Goal: Contribute content: Add original content to the website for others to see

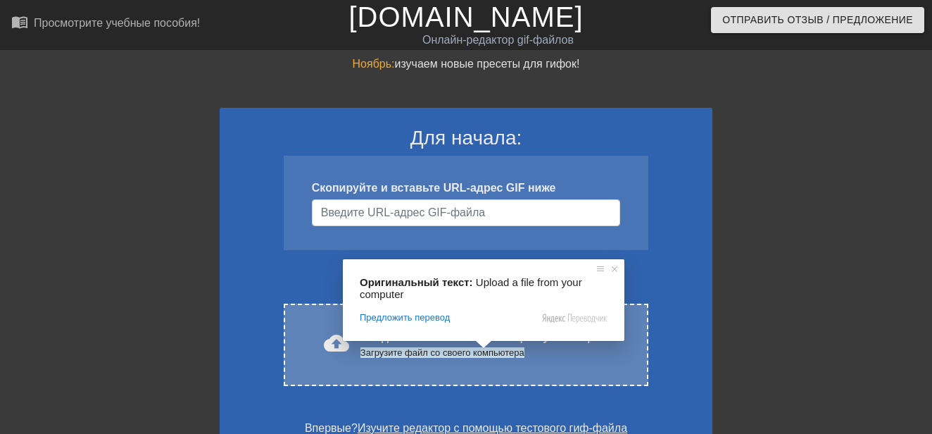
click at [482, 349] on span at bounding box center [484, 344] width 18 height 8
click at [409, 351] on ya-tr-span "Загрузите файл со своего компьютера" at bounding box center [443, 352] width 164 height 11
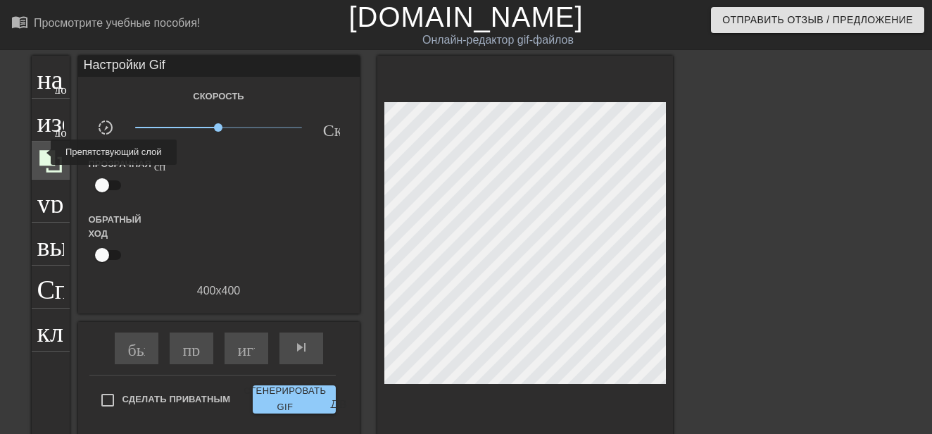
click at [42, 152] on icon at bounding box center [50, 161] width 23 height 23
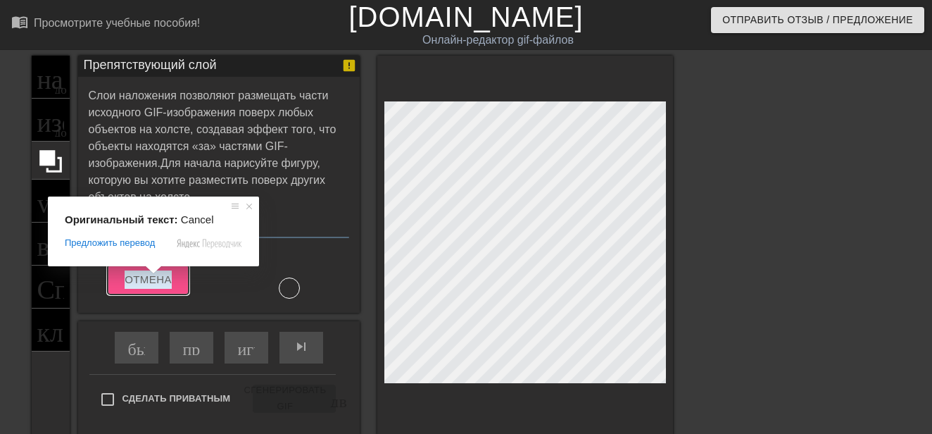
click at [158, 280] on ya-tr-span "Отмена" at bounding box center [148, 279] width 47 height 18
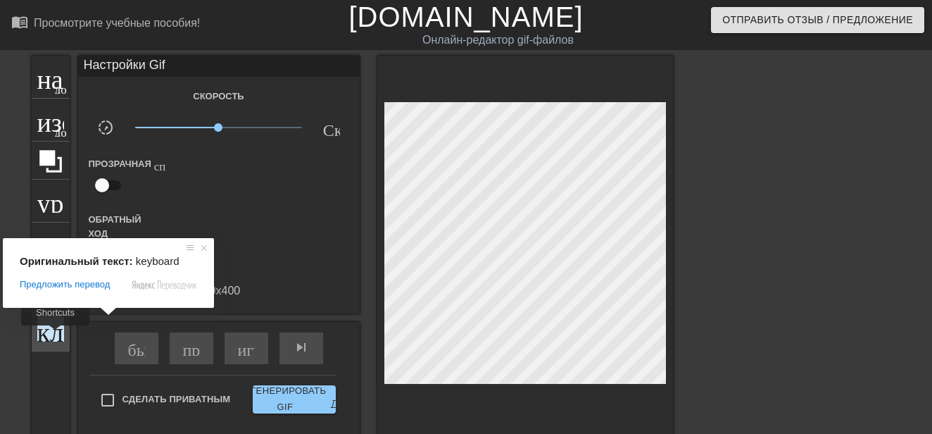
click at [55, 335] on ya-tr-span "клавиатура" at bounding box center [100, 328] width 126 height 27
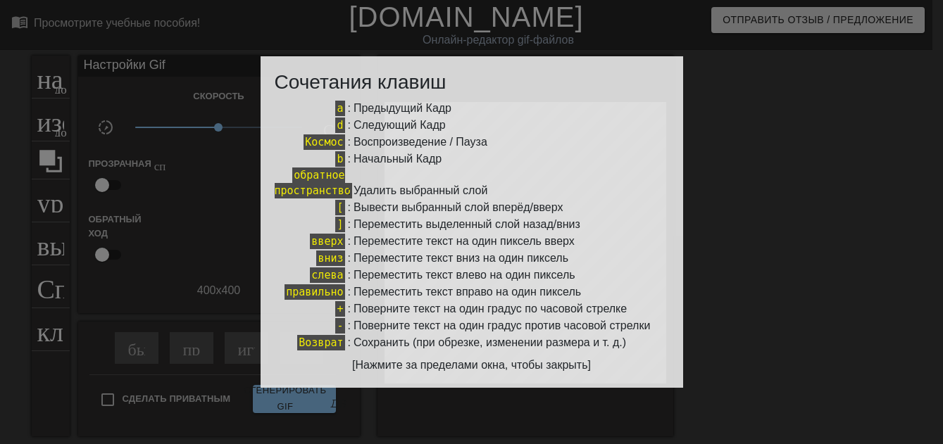
click at [61, 289] on div at bounding box center [471, 222] width 943 height 444
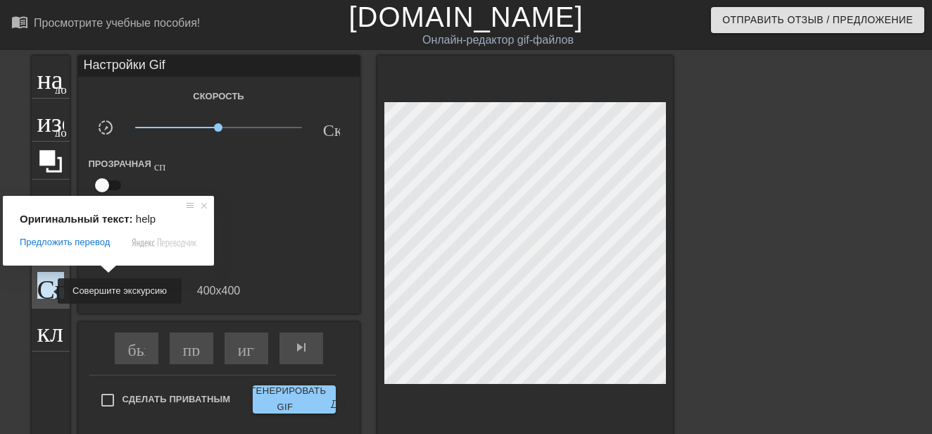
click at [49, 291] on ya-tr-span "Справка" at bounding box center [84, 285] width 94 height 27
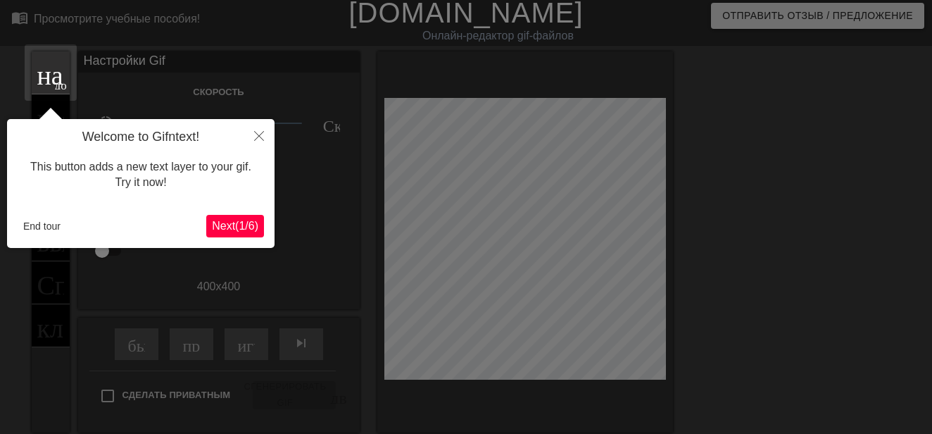
scroll to position [35, 0]
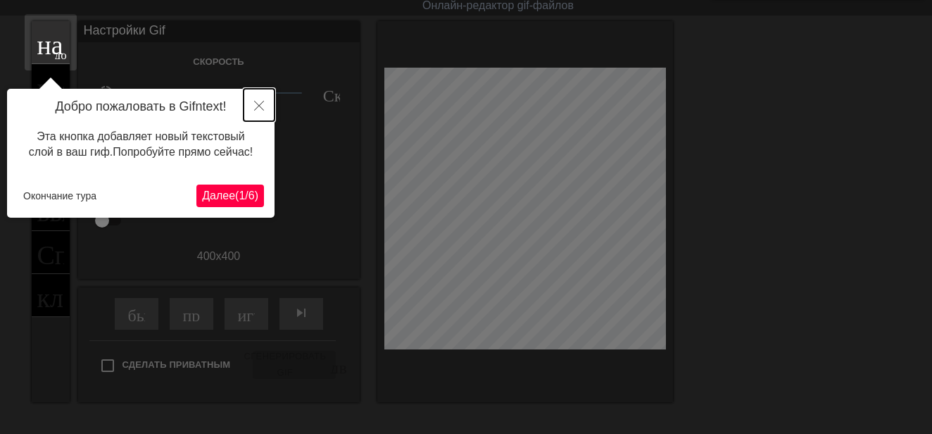
click at [258, 101] on icon "Закрыть" at bounding box center [259, 106] width 10 height 10
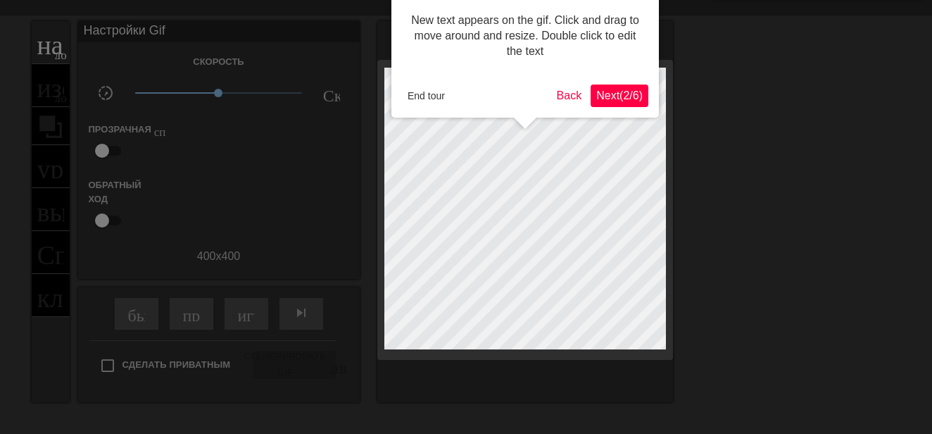
scroll to position [0, 0]
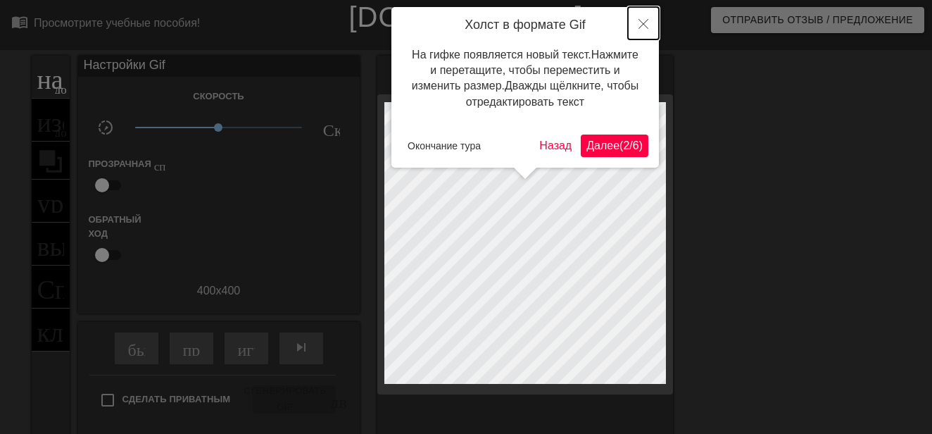
click at [646, 25] on icon "Закрыть" at bounding box center [644, 24] width 10 height 10
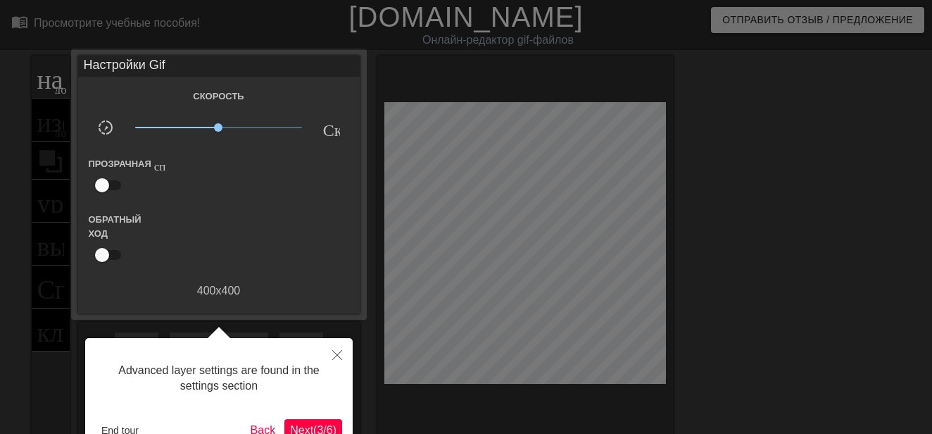
scroll to position [35, 0]
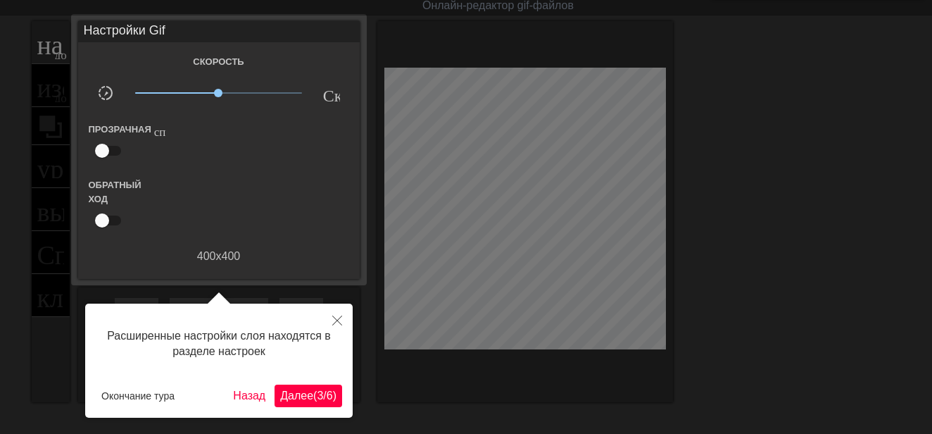
click at [17, 155] on div at bounding box center [466, 295] width 932 height 661
click at [763, 203] on div at bounding box center [466, 295] width 932 height 661
click at [340, 320] on icon "Закрыть" at bounding box center [337, 320] width 10 height 10
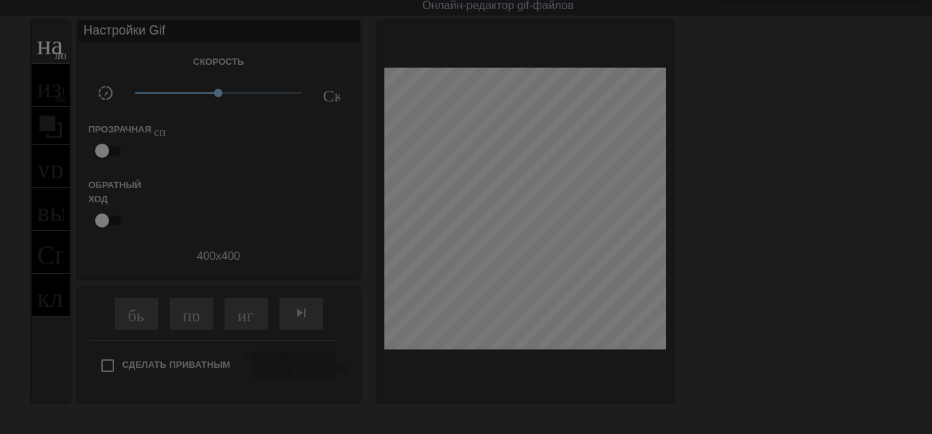
scroll to position [12, 0]
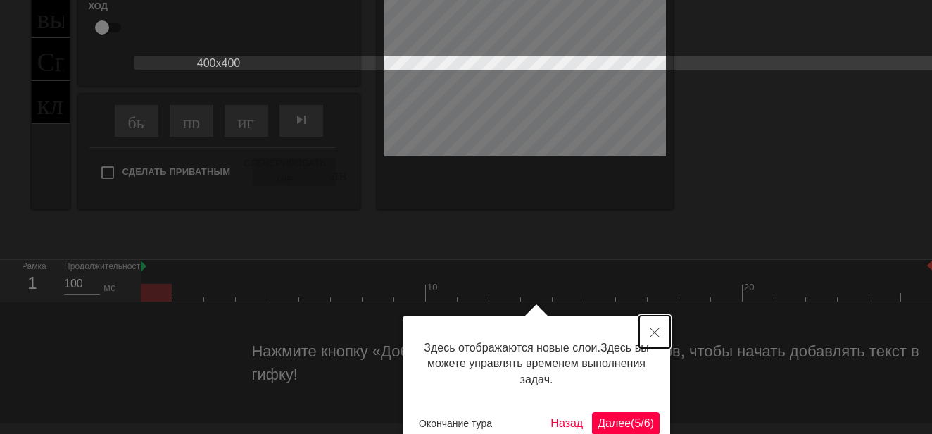
click at [657, 337] on icon "Закрыть" at bounding box center [655, 332] width 10 height 10
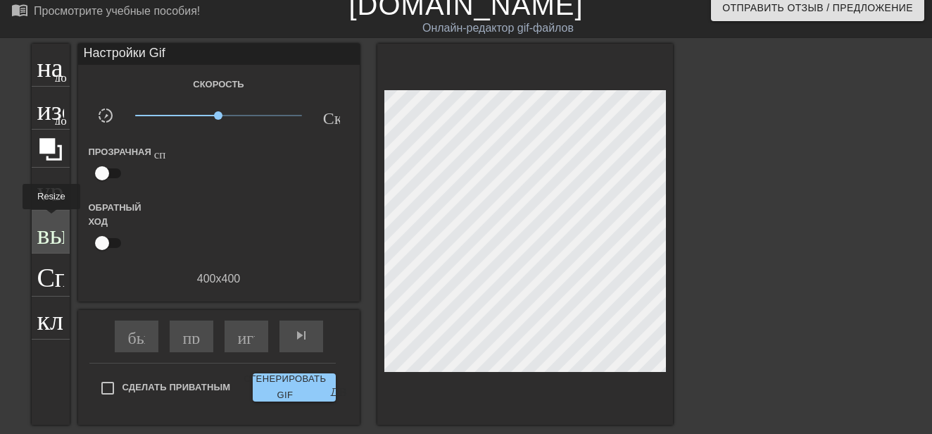
scroll to position [0, 0]
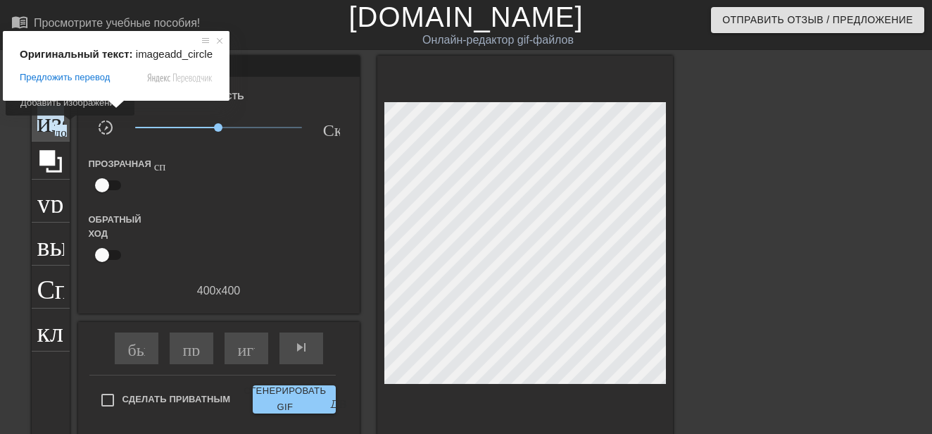
click at [42, 125] on ya-tr-span "изображение" at bounding box center [110, 118] width 147 height 27
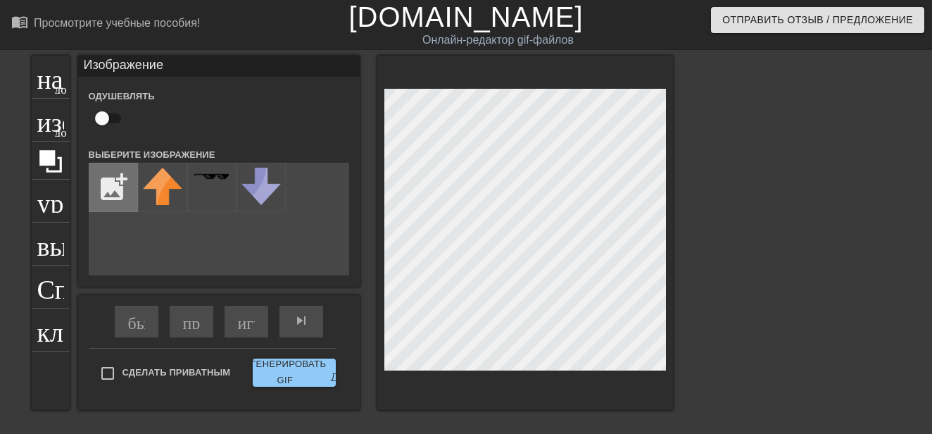
click at [112, 180] on input "file" at bounding box center [113, 187] width 48 height 48
type input "C:\fakepath\zhivicaimuhomor-500x500.jpg"
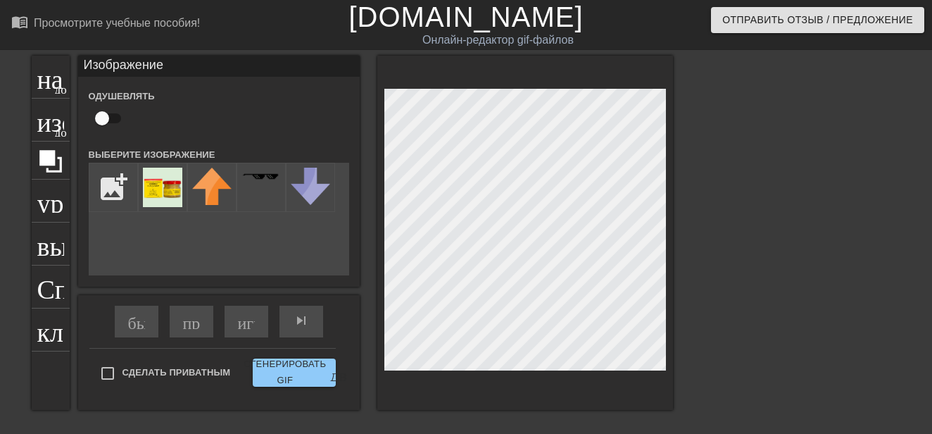
click at [851, 227] on div "название добавить_круг изображение добавить_круг урожай выбор_размера_фото_боль…" at bounding box center [466, 267] width 932 height 423
click at [144, 177] on img at bounding box center [162, 187] width 39 height 39
click at [158, 186] on img at bounding box center [162, 187] width 39 height 39
click at [155, 198] on img at bounding box center [162, 187] width 39 height 39
click at [155, 197] on img at bounding box center [162, 187] width 39 height 39
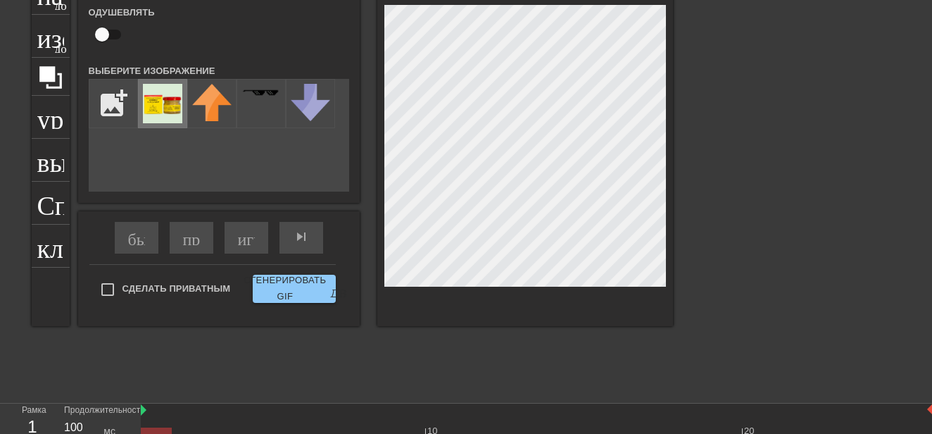
scroll to position [60, 0]
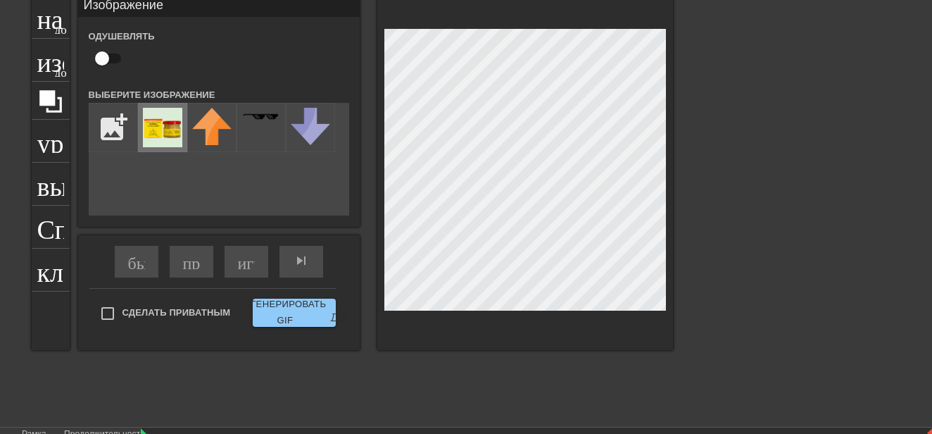
click at [153, 120] on img at bounding box center [162, 127] width 39 height 39
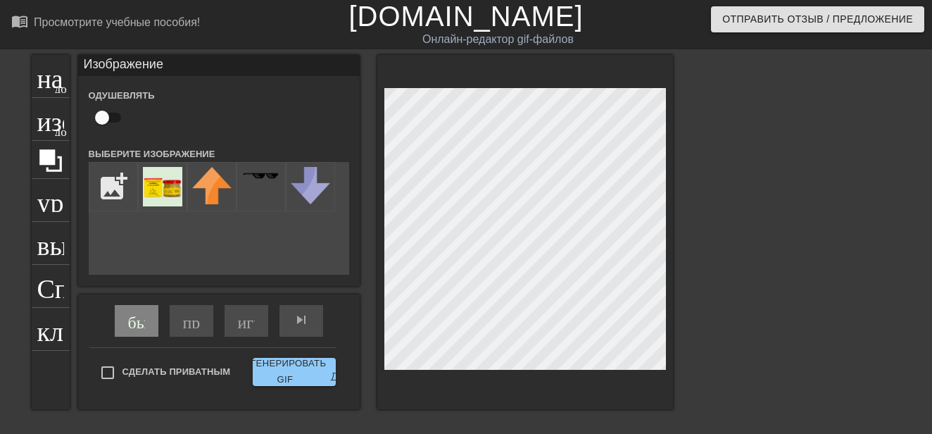
scroll to position [0, 0]
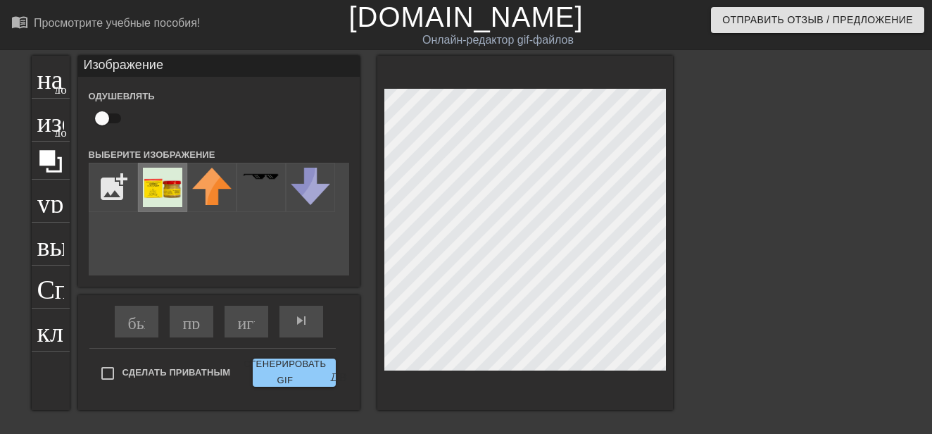
click at [162, 189] on img at bounding box center [162, 187] width 39 height 39
